Goal: Task Accomplishment & Management: Use online tool/utility

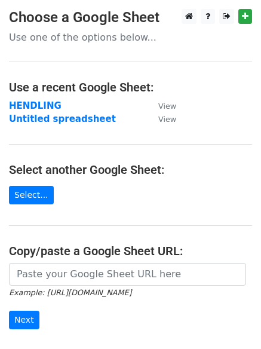
click at [23, 108] on strong "HENDLING" at bounding box center [35, 105] width 53 height 11
click at [65, 121] on strong "Untitled spreadsheet" at bounding box center [62, 119] width 107 height 11
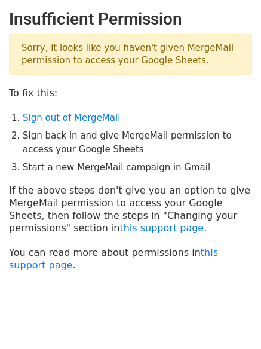
click at [63, 114] on link "Sign out of MergeMail" at bounding box center [71, 117] width 97 height 11
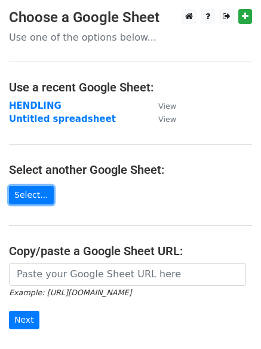
click at [22, 194] on link "Select..." at bounding box center [31, 195] width 45 height 19
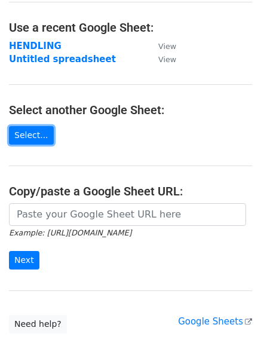
scroll to position [140, 0]
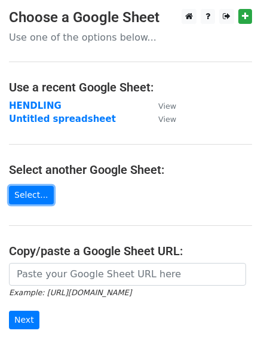
click at [28, 193] on link "Select..." at bounding box center [31, 195] width 45 height 19
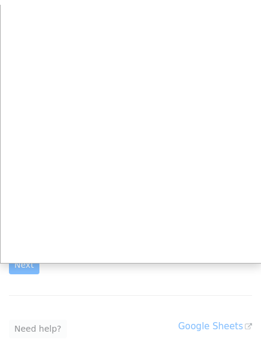
scroll to position [119, 0]
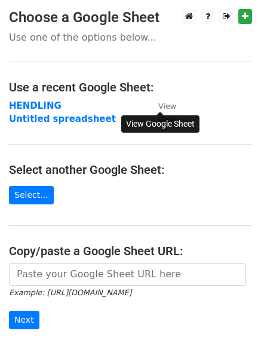
click at [170, 109] on small "View" at bounding box center [167, 106] width 18 height 9
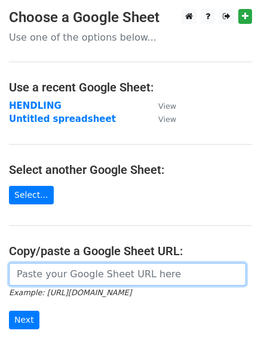
paste input "https://docs.google.com/spreadsheets/d/1c_z8ae1awPtvDmA_y5flPdxoeUIn5lzJGoggXXC…"
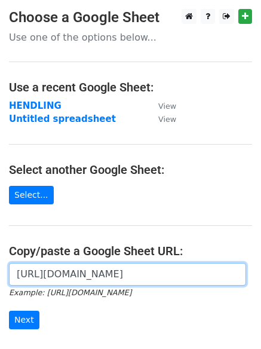
scroll to position [60, 0]
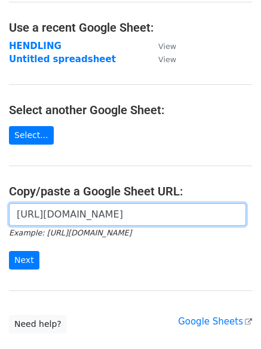
type input "https://docs.google.com/spreadsheets/d/1c_z8ae1awPtvDmA_y5flPdxoeUIn5lzJGoggXXC…"
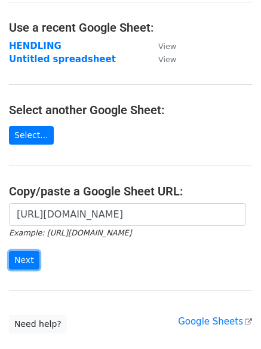
scroll to position [0, 0]
click at [18, 259] on input "Next" at bounding box center [24, 260] width 30 height 19
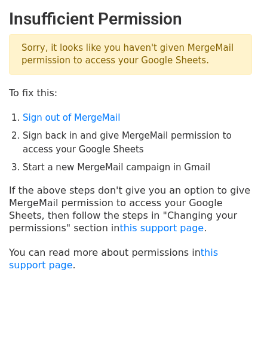
click at [104, 62] on p "Sorry, it looks like you haven't given MergeMail permission to access your Goog…" at bounding box center [130, 54] width 243 height 41
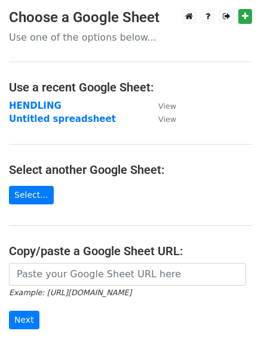
click at [24, 105] on strong "HENDLING" at bounding box center [35, 105] width 53 height 11
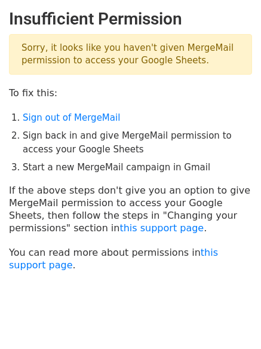
scroll to position [17, 0]
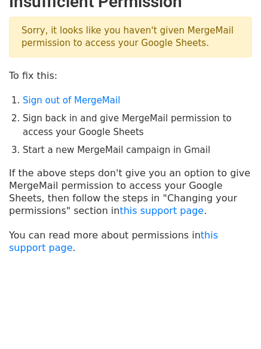
click at [62, 44] on p "Sorry, it looks like you haven't given MergeMail permission to access your Goog…" at bounding box center [130, 37] width 243 height 41
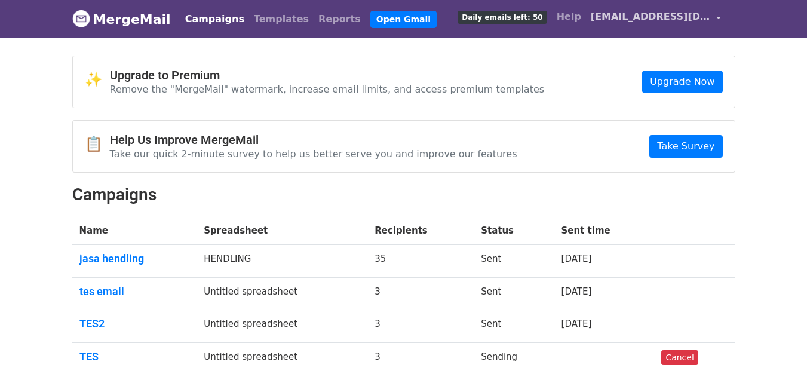
click at [701, 13] on span "[EMAIL_ADDRESS][DOMAIN_NAME]" at bounding box center [650, 17] width 119 height 14
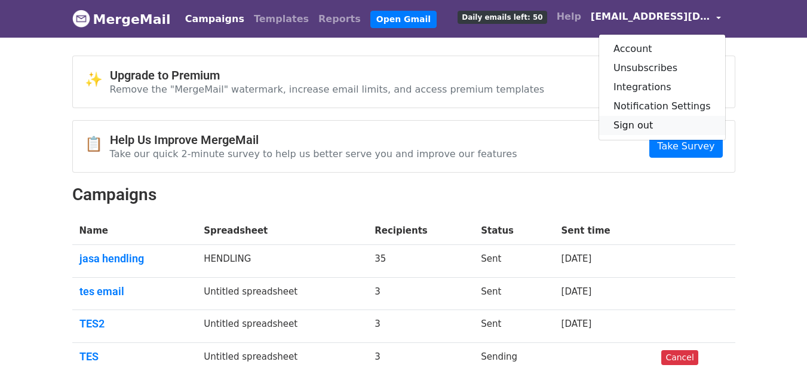
click at [651, 126] on link "Sign out" at bounding box center [662, 125] width 126 height 19
